Goal: Communication & Community: Answer question/provide support

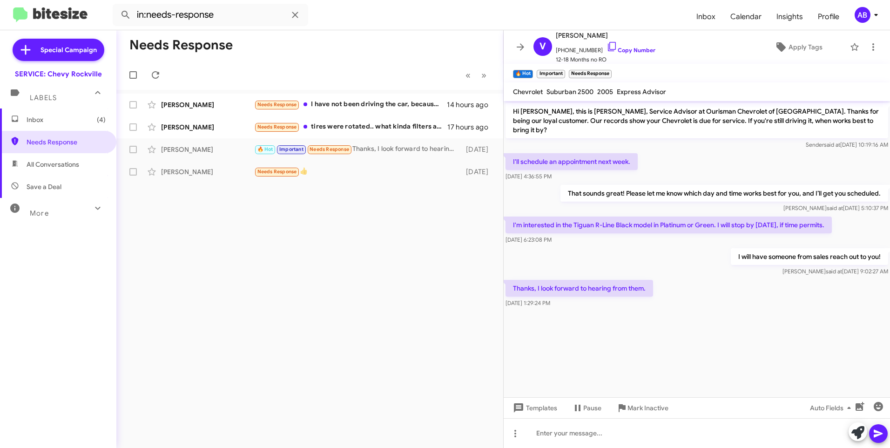
click at [428, 53] on mat-toolbar-row "Needs Response" at bounding box center [309, 45] width 387 height 30
click at [217, 127] on div "[PERSON_NAME]" at bounding box center [207, 126] width 93 height 9
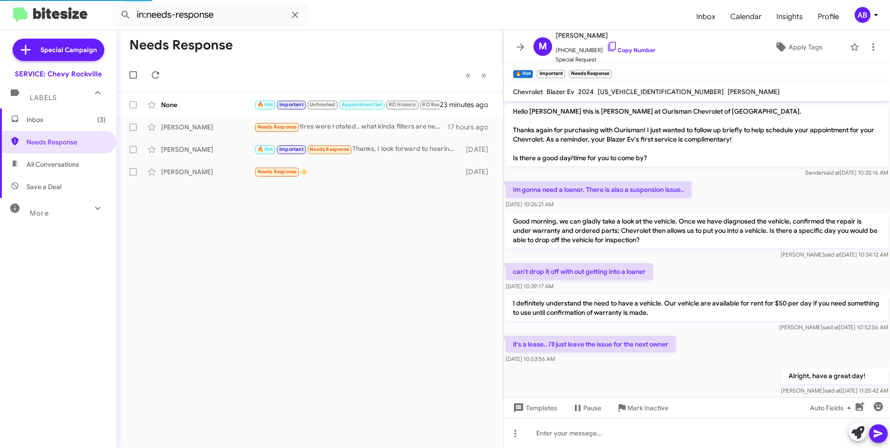
scroll to position [217, 0]
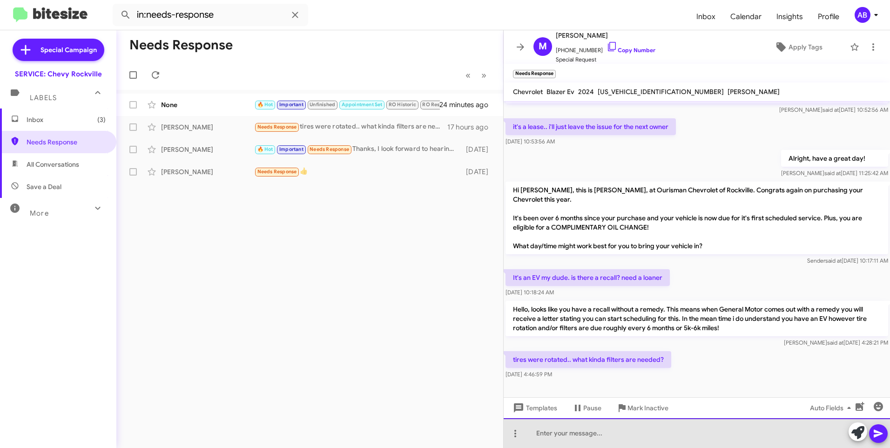
click at [569, 433] on div at bounding box center [697, 433] width 386 height 30
